Goal: Task Accomplishment & Management: Manage account settings

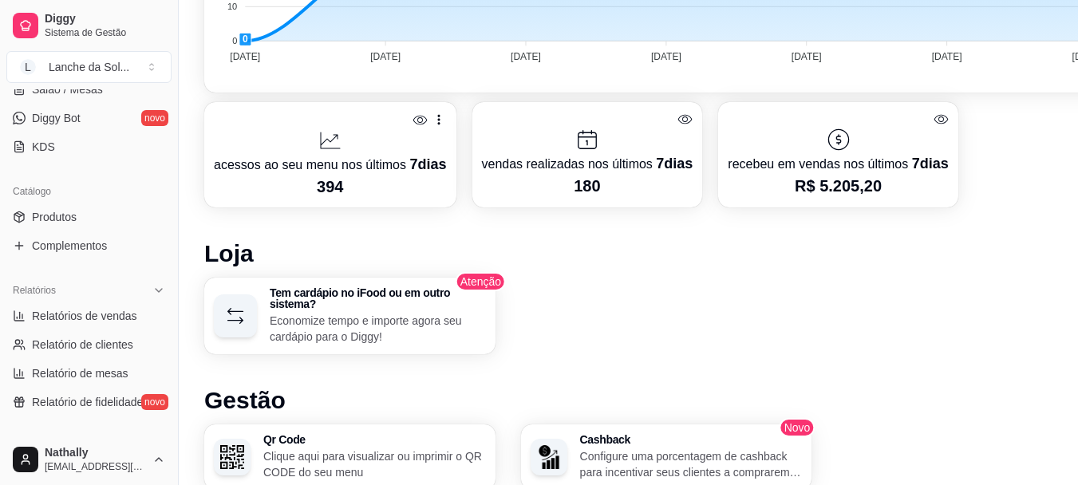
scroll to position [328, 0]
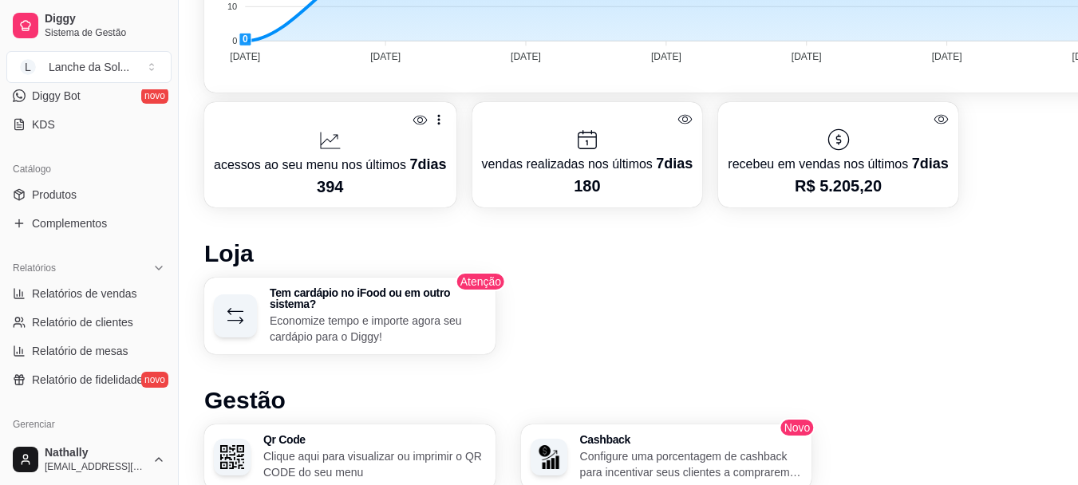
click at [89, 303] on link "Relatórios de vendas" at bounding box center [88, 294] width 165 height 26
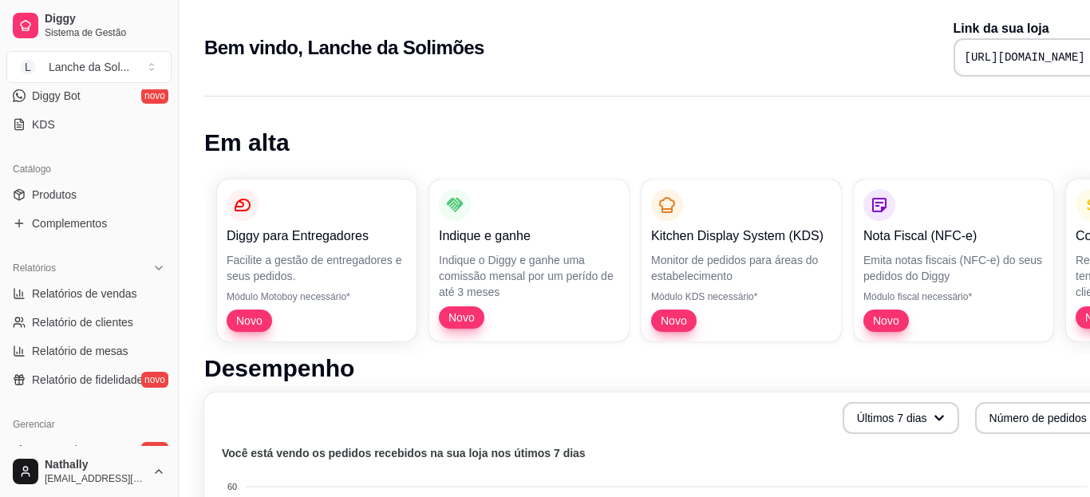
select select "ALL"
select select "0"
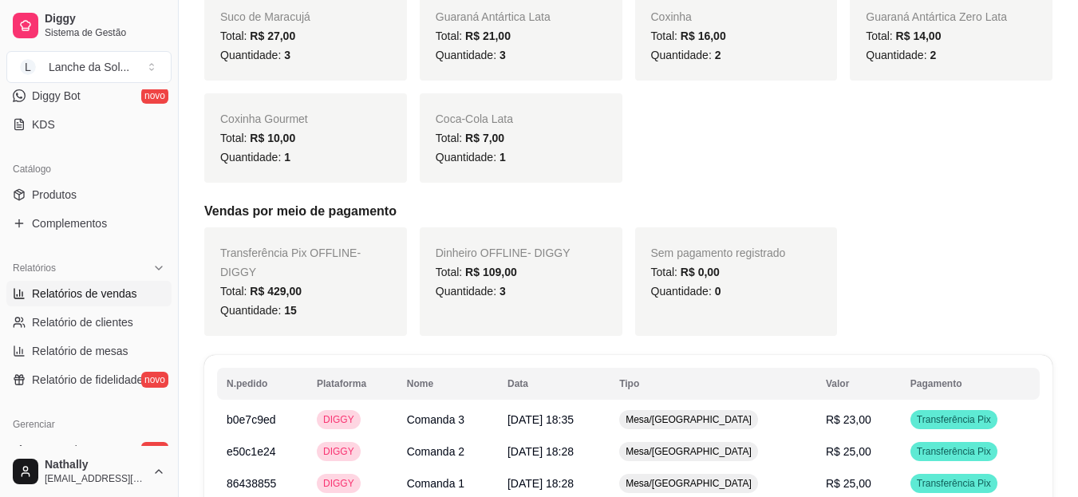
scroll to position [574, 0]
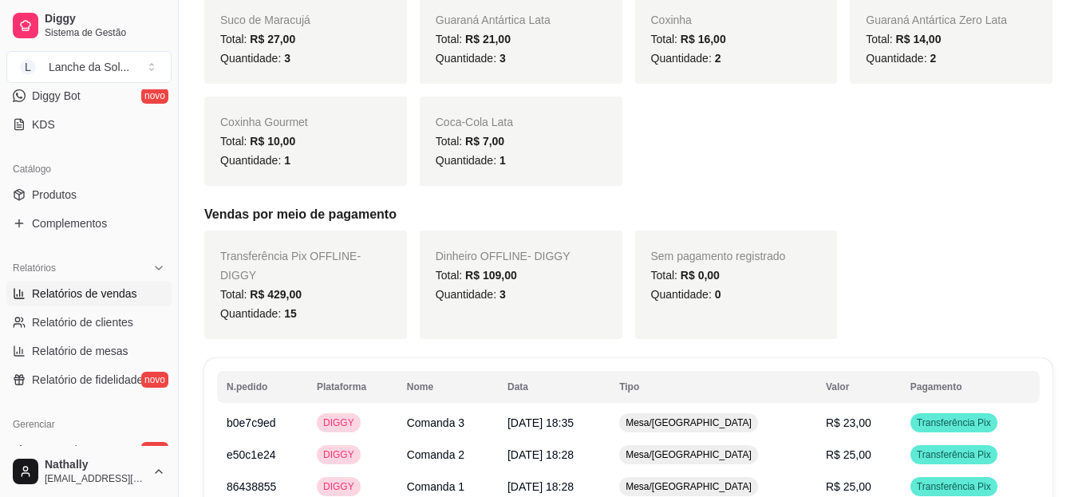
click at [172, 255] on button "Toggle Sidebar" at bounding box center [178, 248] width 13 height 497
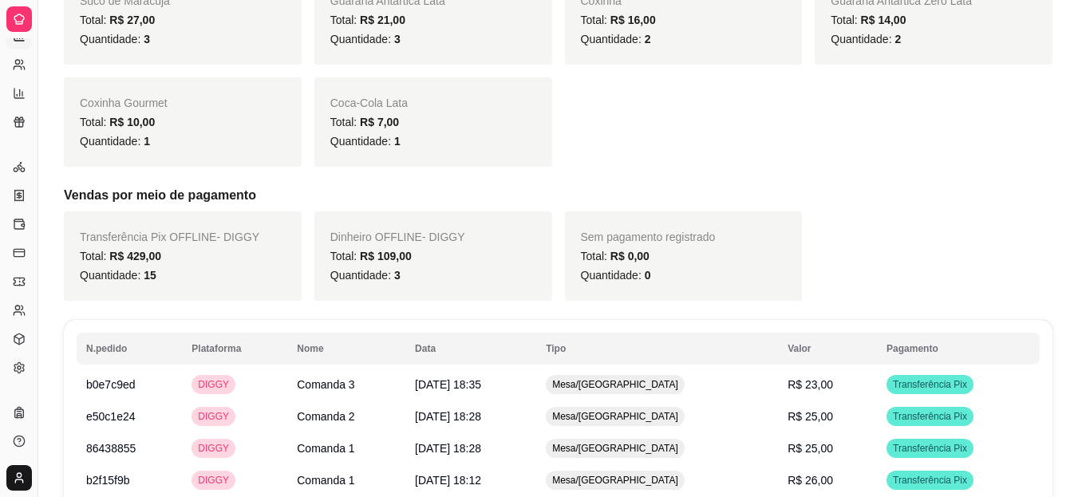
scroll to position [194, 0]
click at [172, 255] on div "Diggy Sistema de Gestão L Lanche da Sol ... Loja fechada Plano Essencial + Mesa…" at bounding box center [539, 226] width 1078 height 1601
click at [32, 228] on button "Toggle Sidebar" at bounding box center [37, 248] width 13 height 497
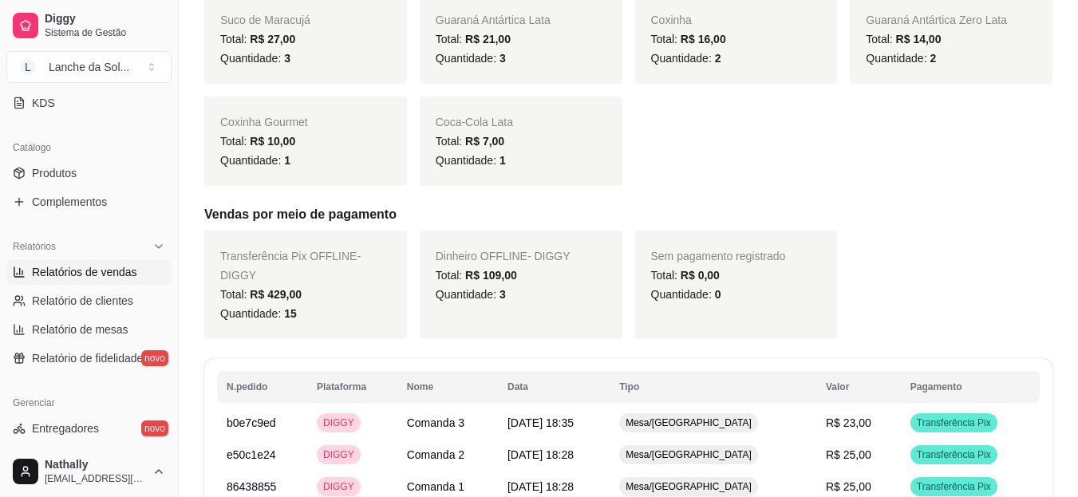
scroll to position [14, 0]
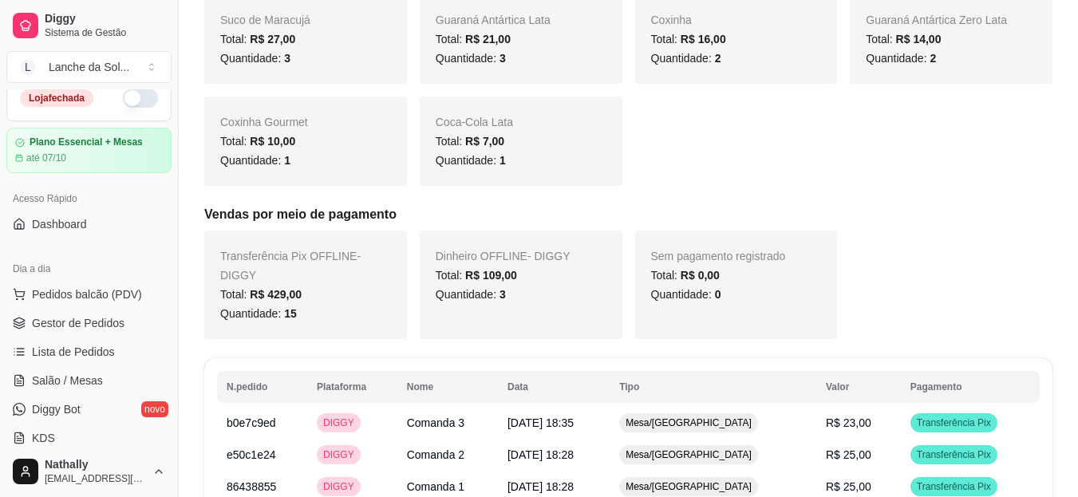
click at [94, 320] on span "Gestor de Pedidos" at bounding box center [78, 323] width 93 height 16
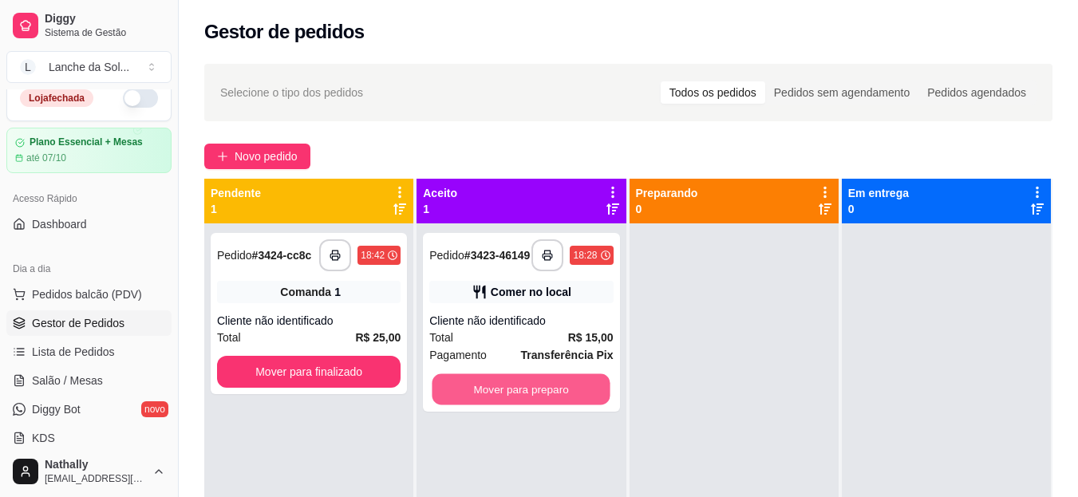
click at [491, 389] on button "Mover para preparo" at bounding box center [522, 389] width 178 height 31
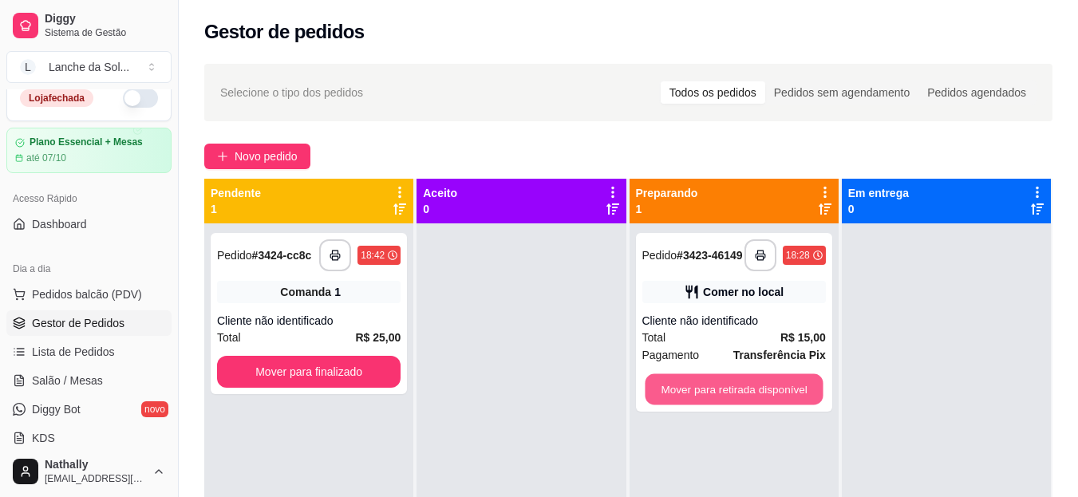
click at [711, 394] on button "Mover para retirada disponível" at bounding box center [734, 389] width 178 height 31
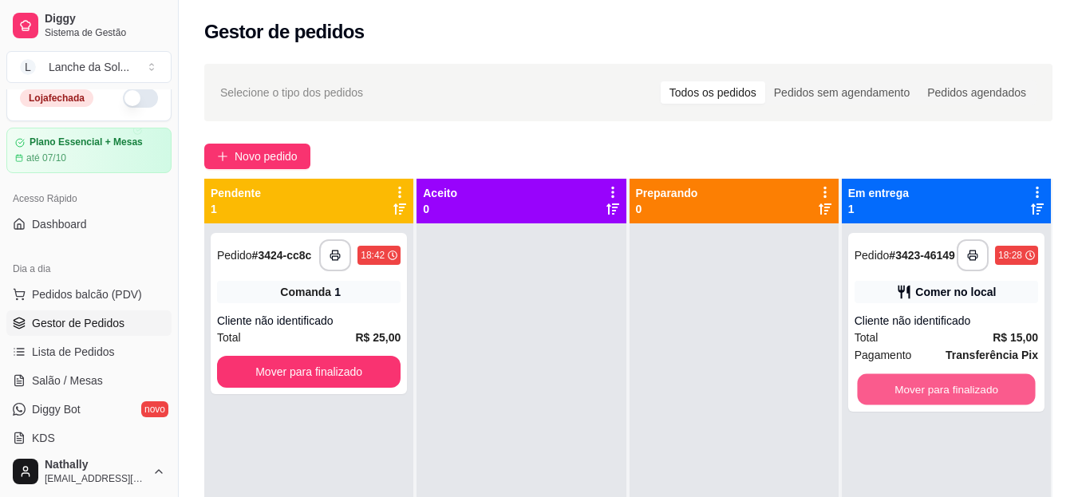
click at [903, 399] on button "Mover para finalizado" at bounding box center [946, 389] width 178 height 31
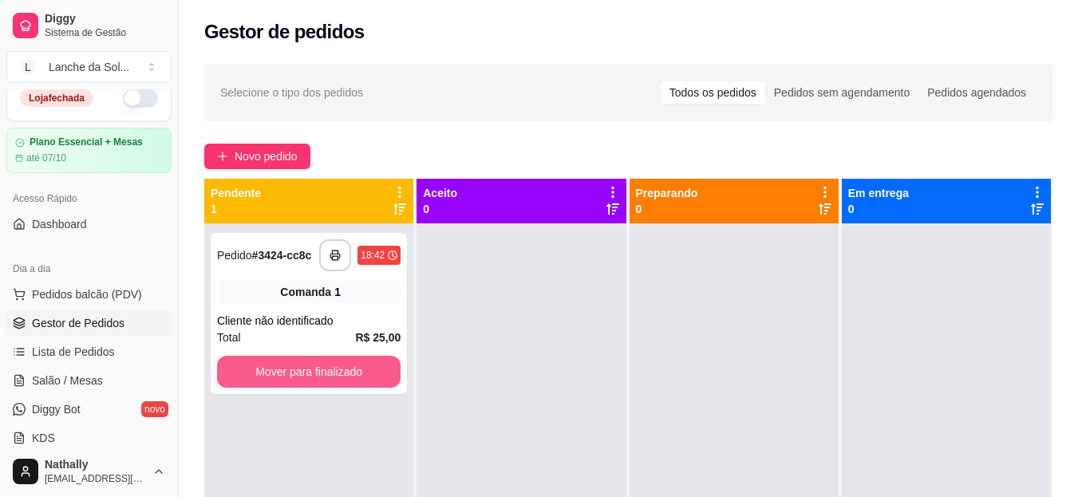
click at [363, 380] on button "Mover para finalizado" at bounding box center [309, 372] width 184 height 32
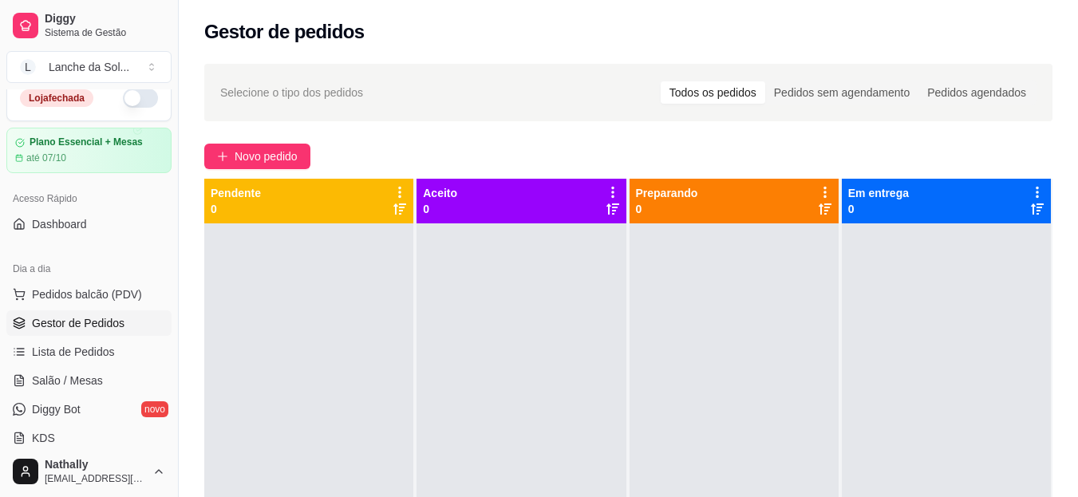
click at [101, 389] on link "Salão / Mesas" at bounding box center [88, 381] width 165 height 26
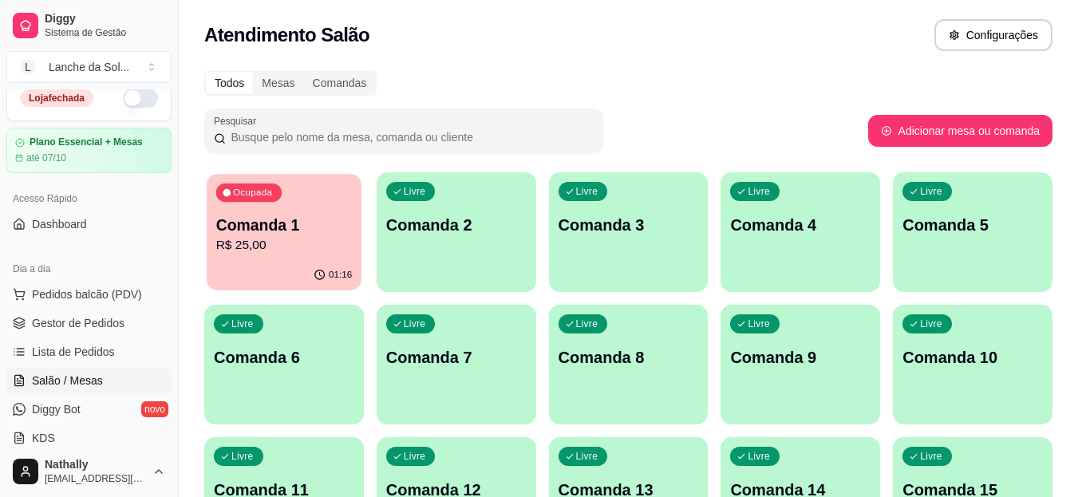
click at [330, 247] on p "R$ 25,00" at bounding box center [284, 245] width 136 height 18
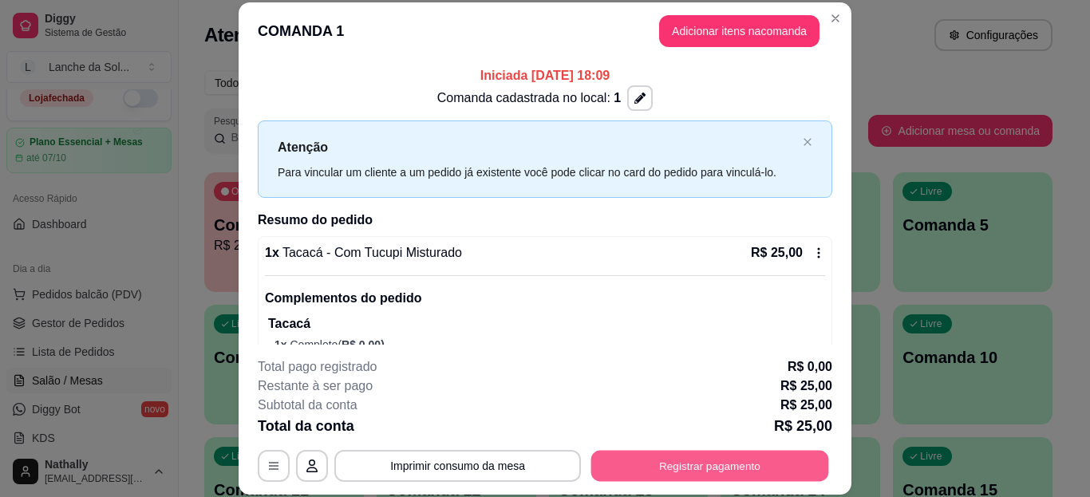
click at [686, 455] on button "Registrar pagamento" at bounding box center [710, 465] width 238 height 31
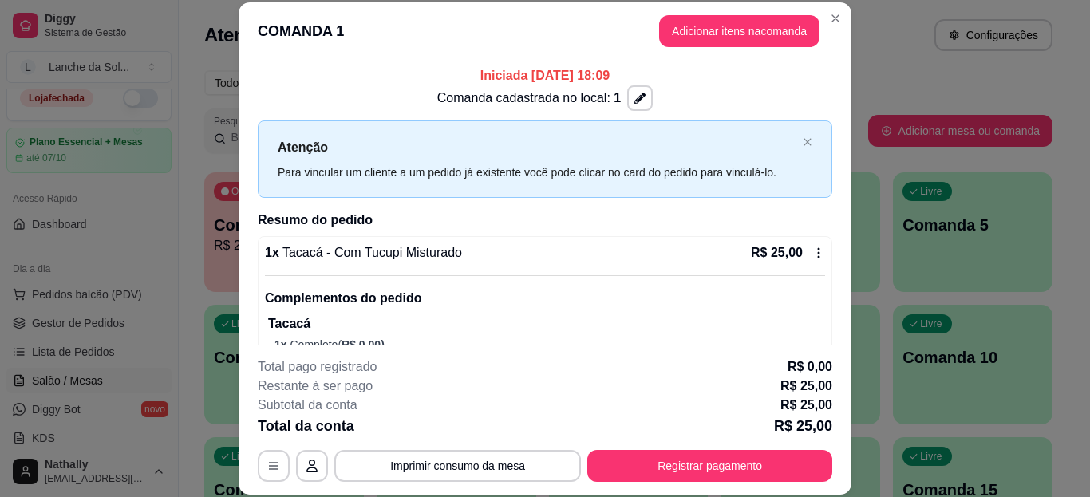
click at [686, 455] on div "Encerrar conta" at bounding box center [545, 445] width 322 height 32
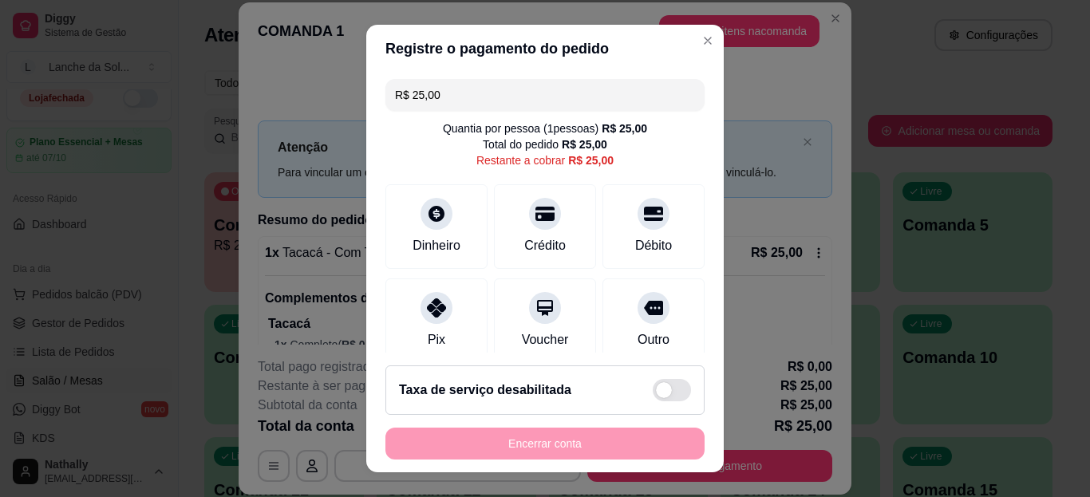
click at [421, 310] on div "Registre o pagamento do pedido R$ 25,00 Quantia por pessoa ( 1 pessoas) R$ 25,0…" at bounding box center [545, 248] width 1090 height 497
click at [427, 310] on icon at bounding box center [436, 307] width 19 height 19
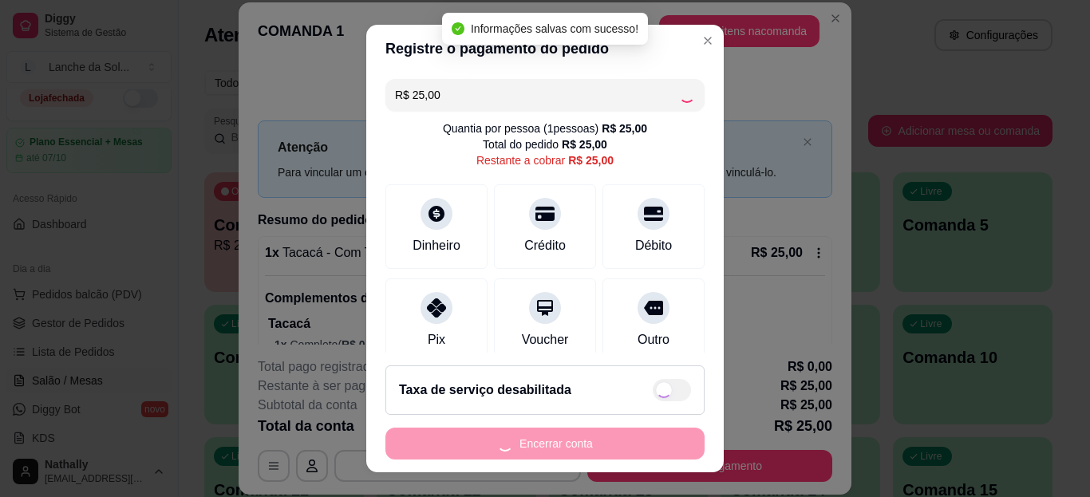
type input "R$ 0,00"
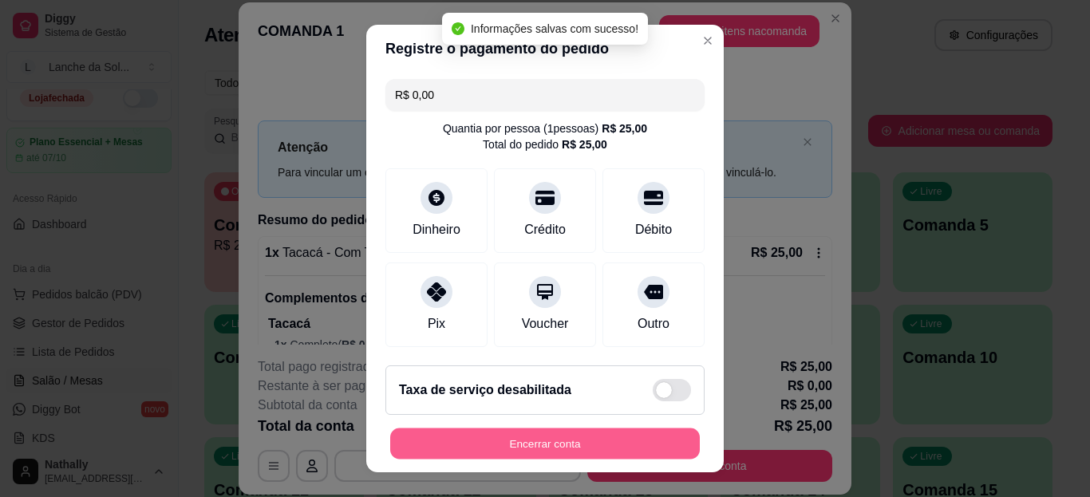
click at [526, 443] on button "Encerrar conta" at bounding box center [545, 443] width 310 height 31
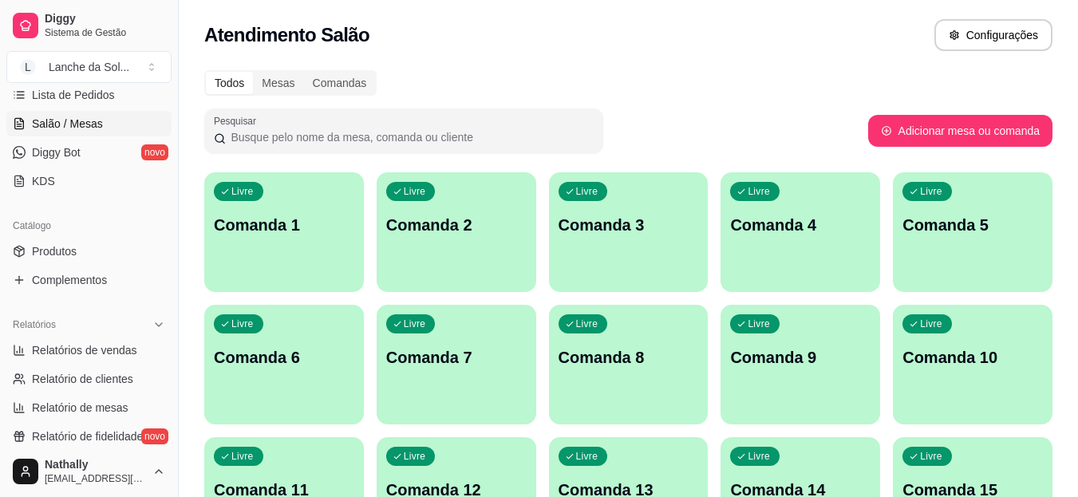
scroll to position [296, 0]
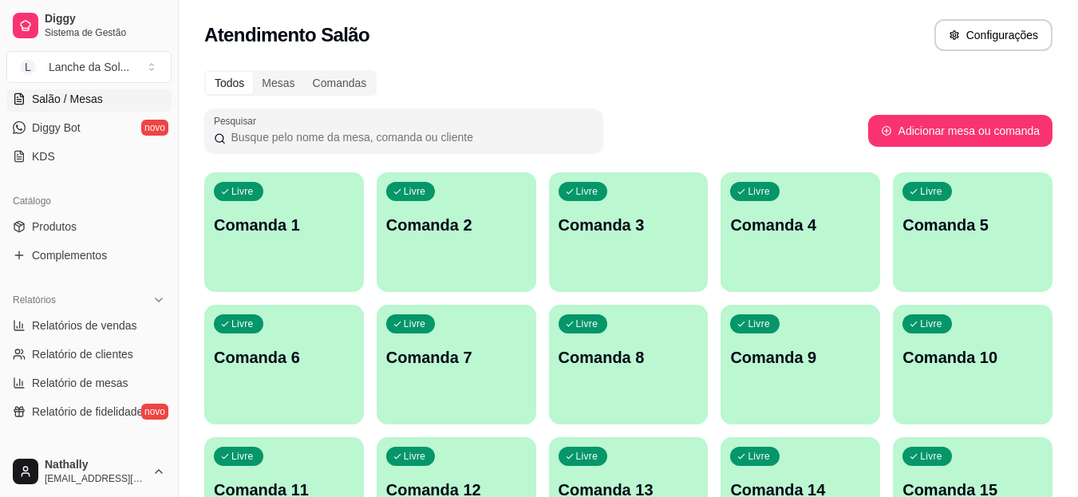
click at [109, 321] on span "Relatórios de vendas" at bounding box center [84, 326] width 105 height 16
select select "ALL"
select select "0"
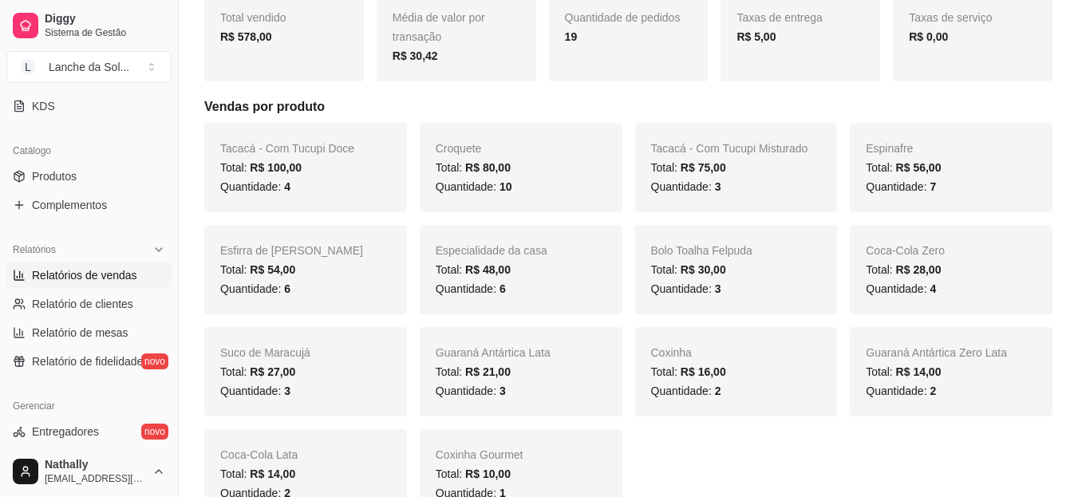
scroll to position [360, 0]
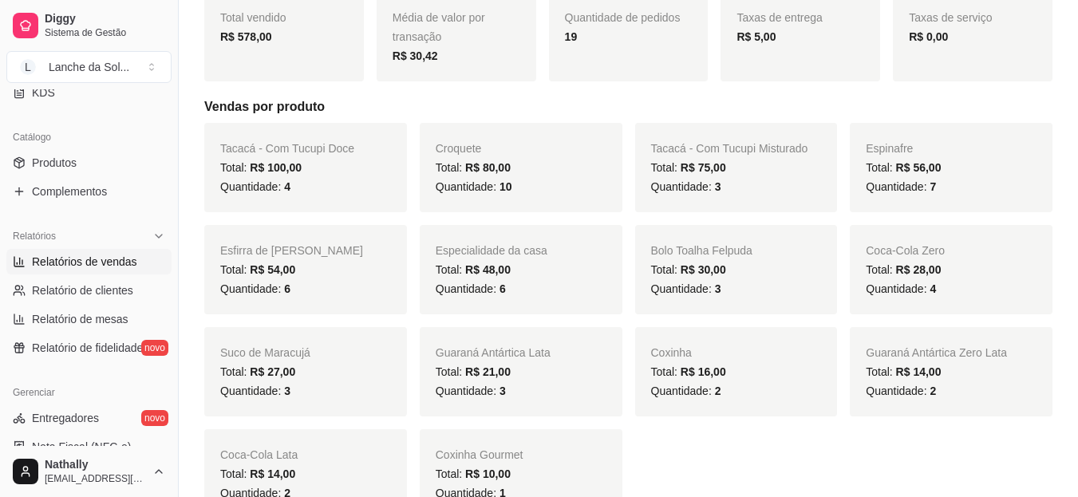
click at [960, 366] on div "Total: R$ 14,00" at bounding box center [951, 371] width 171 height 19
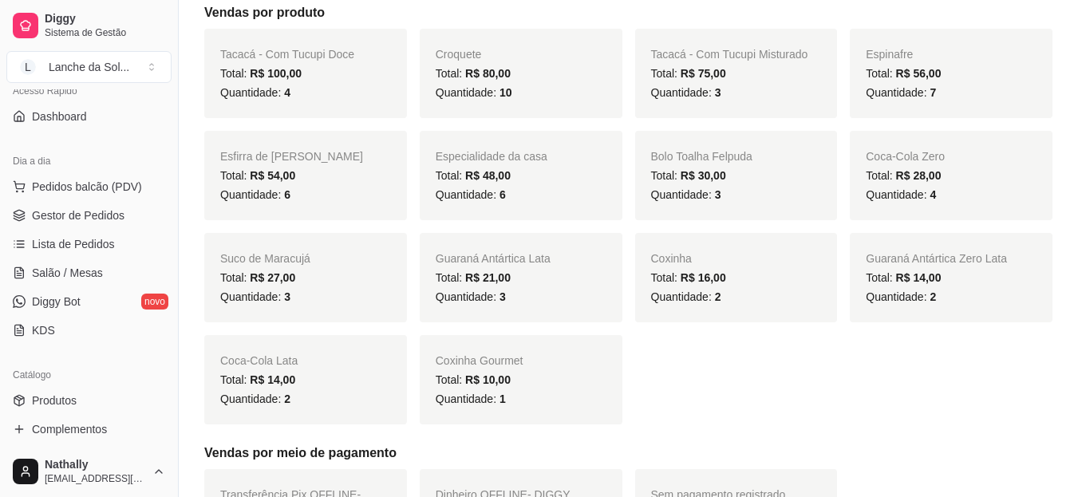
scroll to position [0, 0]
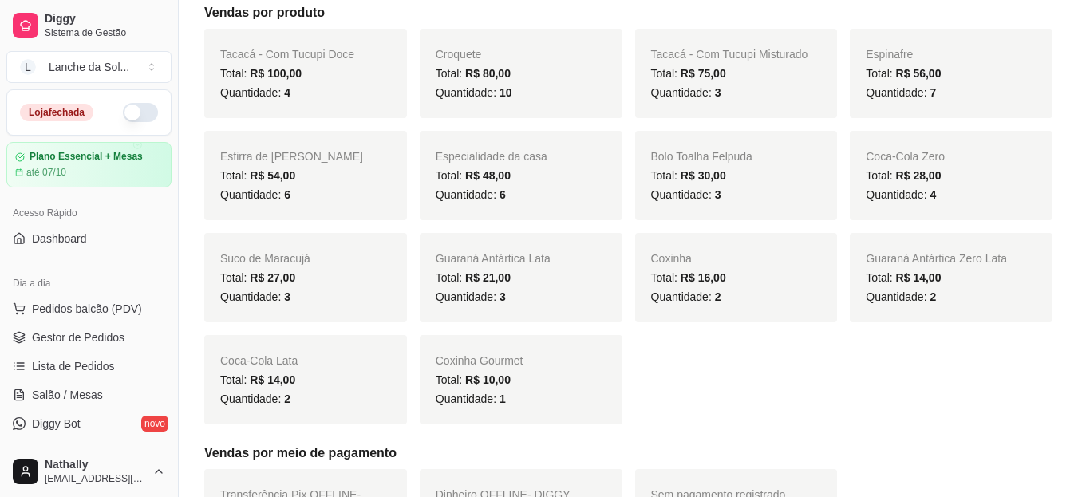
click at [85, 346] on link "Gestor de Pedidos" at bounding box center [88, 338] width 165 height 26
